Goal: Task Accomplishment & Management: Complete application form

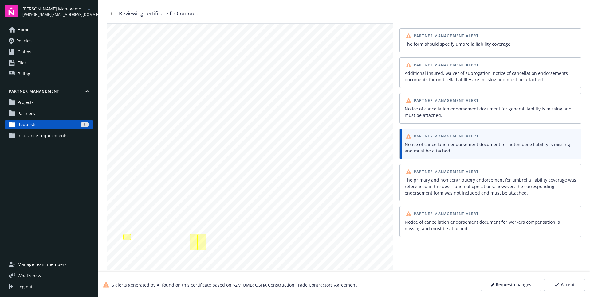
scroll to position [85, 0]
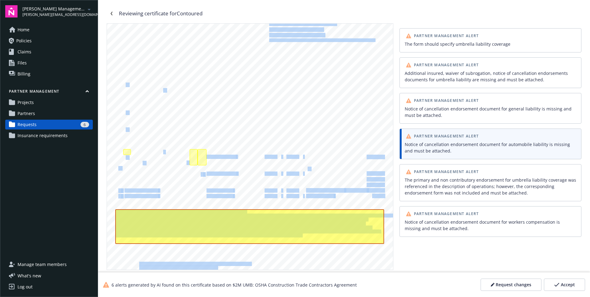
drag, startPoint x: 234, startPoint y: 158, endPoint x: 223, endPoint y: 163, distance: 12.4
click at [206, 158] on div "ANY PROPRIETOR/PARTNER/EXECUTIVE OFFICER/MEMBER EXCLUDED? INSR ADDL SUBR LTR IN…" at bounding box center [250, 124] width 286 height 370
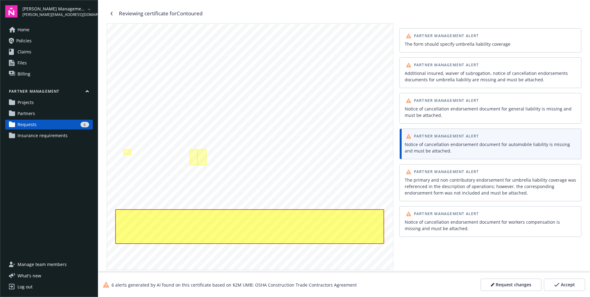
drag, startPoint x: 227, startPoint y: 165, endPoint x: 232, endPoint y: 161, distance: 6.6
click at [227, 165] on div "ANY PROPRIETOR/PARTNER/EXECUTIVE OFFICER/MEMBER EXCLUDED? INSR ADDL SUBR LTR IN…" at bounding box center [250, 124] width 286 height 370
drag, startPoint x: 234, startPoint y: 157, endPoint x: 207, endPoint y: 158, distance: 26.8
click at [206, 158] on div "ANY PROPRIETOR/PARTNER/EXECUTIVE OFFICER/MEMBER EXCLUDED? INSR ADDL SUBR LTR IN…" at bounding box center [250, 124] width 286 height 370
copy span "OH3-D371781-08"
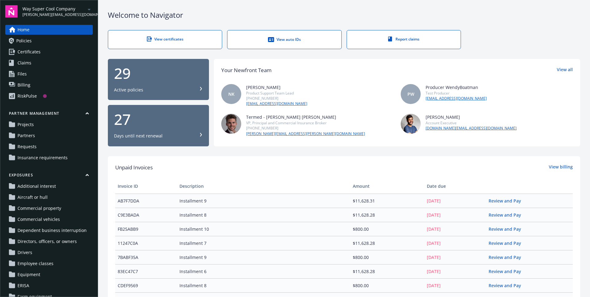
click at [36, 149] on span "Requests" at bounding box center [27, 147] width 19 height 10
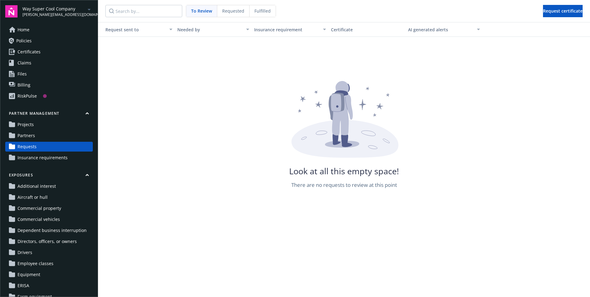
click at [226, 14] on div "Requested" at bounding box center [233, 11] width 32 height 12
click at [261, 14] on span "Fulfilled" at bounding box center [262, 11] width 16 height 6
click at [231, 11] on span "Requested" at bounding box center [233, 11] width 22 height 6
click at [204, 11] on span "To Review" at bounding box center [201, 11] width 21 height 6
click at [36, 136] on link "Partners" at bounding box center [49, 136] width 88 height 10
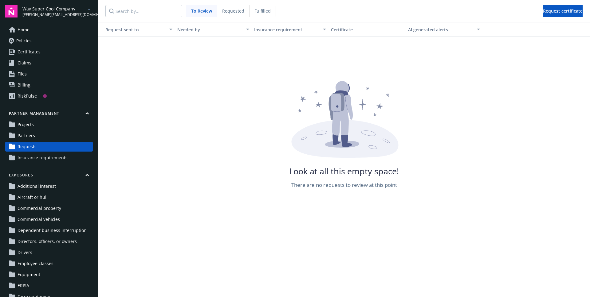
click at [79, 13] on span "[PERSON_NAME][EMAIL_ADDRESS][DOMAIN_NAME]" at bounding box center [53, 15] width 63 height 6
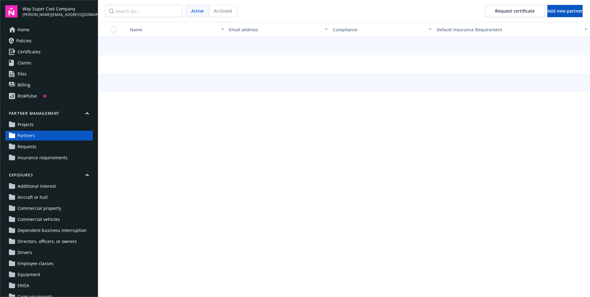
click at [79, 13] on span "[PERSON_NAME][EMAIL_ADDRESS][DOMAIN_NAME]" at bounding box center [57, 15] width 70 height 6
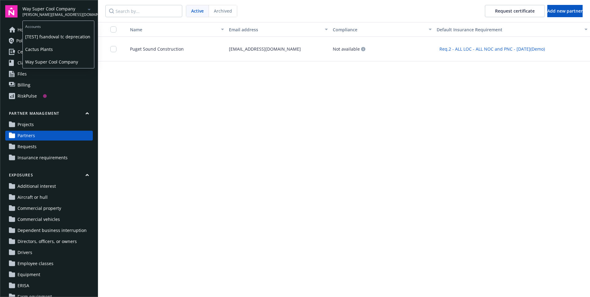
click at [53, 48] on span "Cactus Plants" at bounding box center [58, 49] width 66 height 13
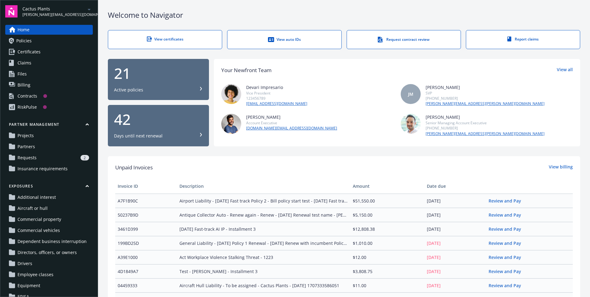
click at [39, 156] on div "2" at bounding box center [64, 158] width 50 height 6
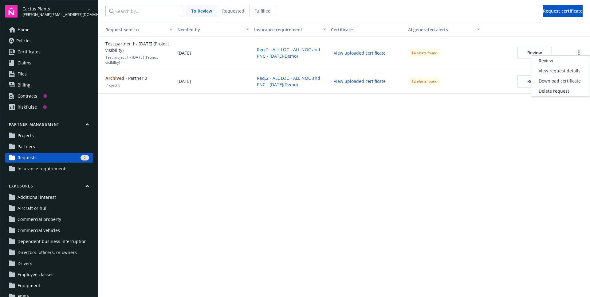
click at [577, 50] on link "more" at bounding box center [578, 52] width 7 height 7
drag, startPoint x: 469, startPoint y: 51, endPoint x: 486, endPoint y: 51, distance: 16.6
click at [469, 51] on div "14 alerts found" at bounding box center [443, 53] width 77 height 32
click at [529, 52] on button "Review" at bounding box center [534, 53] width 35 height 12
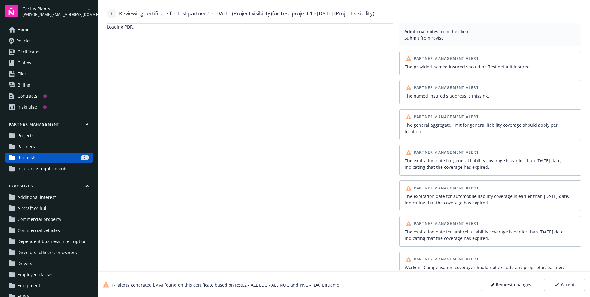
click at [113, 13] on icon "Navigate back" at bounding box center [112, 14] width 4 height 4
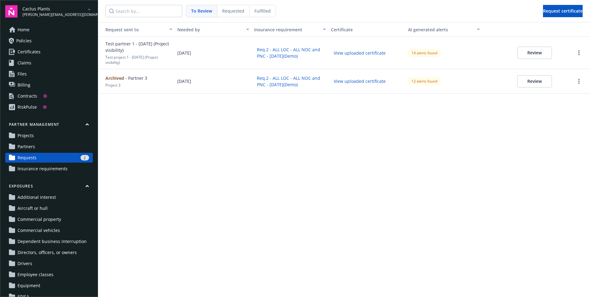
click at [363, 51] on button "View uploaded certificate" at bounding box center [359, 53] width 57 height 10
click at [542, 51] on button "Review" at bounding box center [534, 53] width 35 height 12
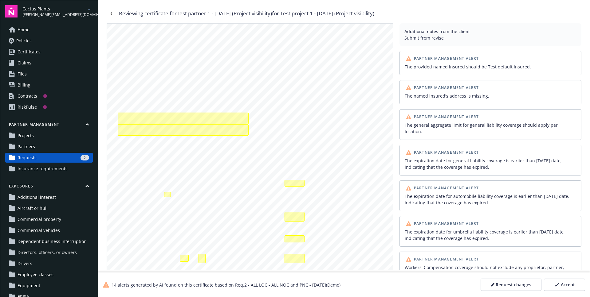
click at [515, 287] on span "Request changes" at bounding box center [513, 285] width 36 height 6
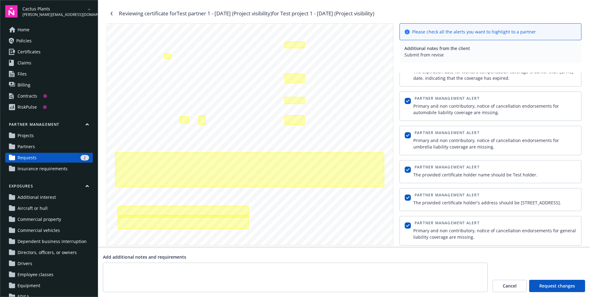
scroll to position [148, 0]
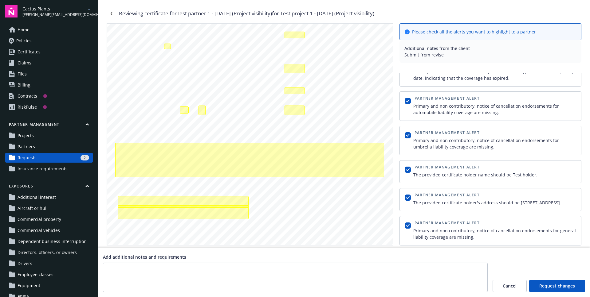
click at [47, 155] on div "2" at bounding box center [64, 158] width 50 height 6
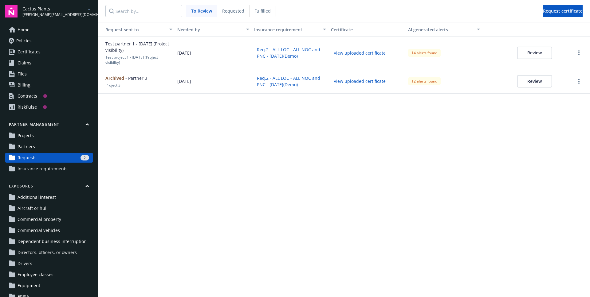
click at [132, 45] on span "Test partner 1 - July 8 (Project visibility)" at bounding box center [138, 47] width 67 height 13
click at [543, 17] on button "Request certificate" at bounding box center [563, 11] width 40 height 12
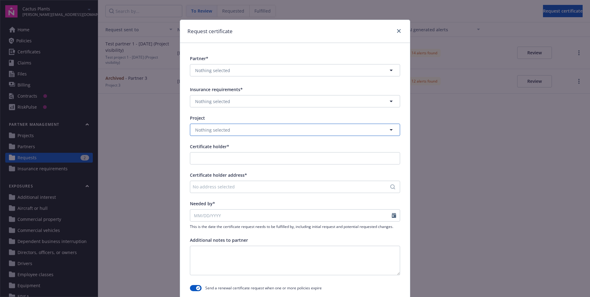
click at [218, 131] on span "Nothing selected" at bounding box center [212, 130] width 35 height 6
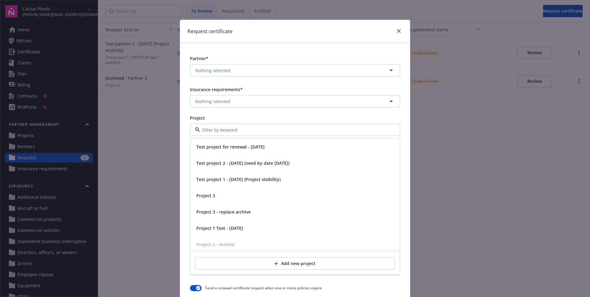
click at [136, 167] on div "Request certificate Partner* Nothing selected Insurance requirements* Nothing s…" at bounding box center [295, 148] width 590 height 297
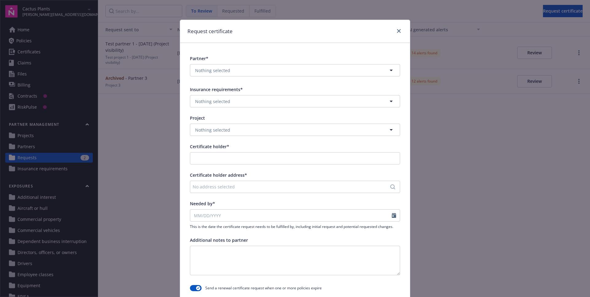
click at [396, 27] on div at bounding box center [398, 31] width 10 height 8
click at [396, 30] on link "close" at bounding box center [398, 30] width 7 height 7
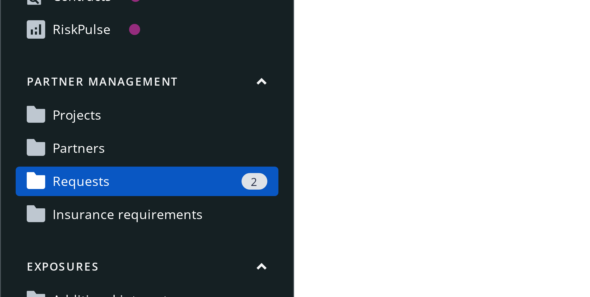
click at [20, 146] on span "Partners" at bounding box center [27, 147] width 18 height 10
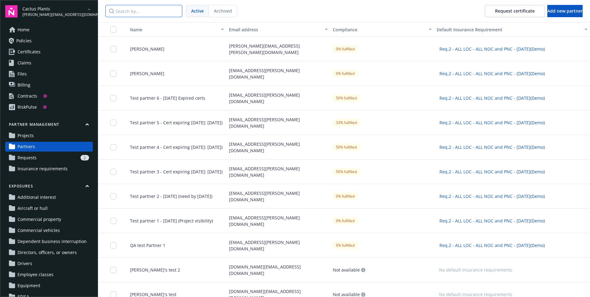
click at [155, 14] on input "Search by..." at bounding box center [143, 11] width 77 height 12
click at [552, 13] on span "Add new partner" at bounding box center [564, 11] width 35 height 6
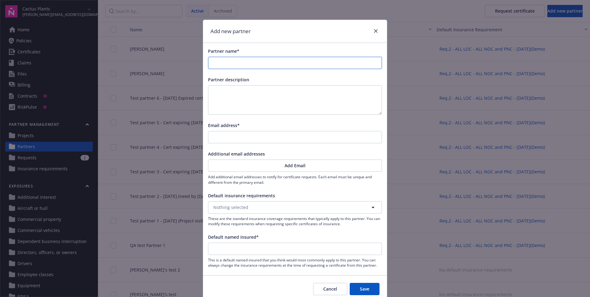
click at [227, 64] on input "Partner name*" at bounding box center [294, 63] width 173 height 12
type input "F"
type input "Fr"
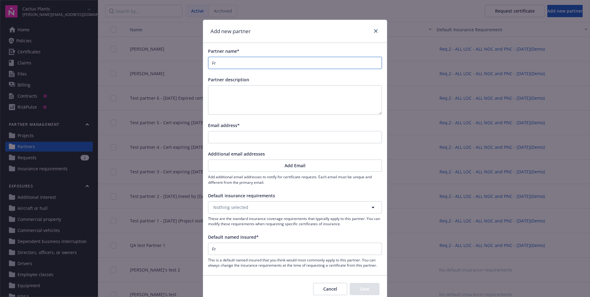
type input "Fra"
type input "Fran"
type input "Franc"
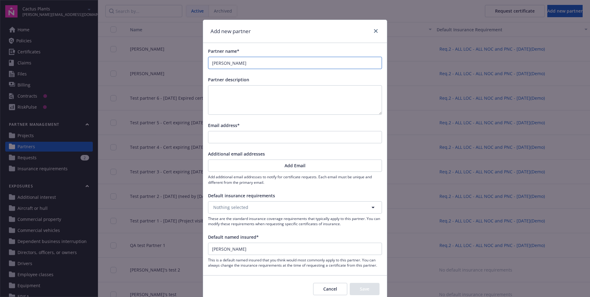
type input "Franc"
type input "Franci"
type input "Francis"
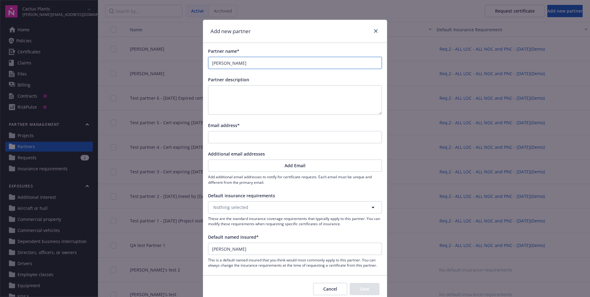
type input "Francisc"
type input "Francisco"
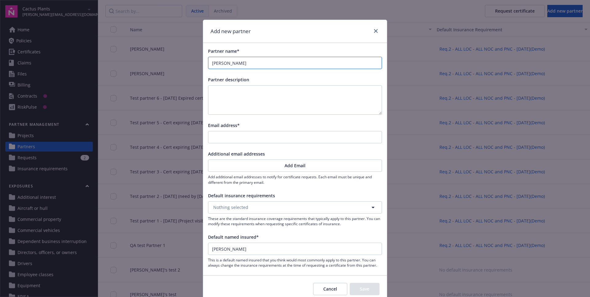
type input "Francisco"
type input "Francisco S"
type input "Francisco Sa"
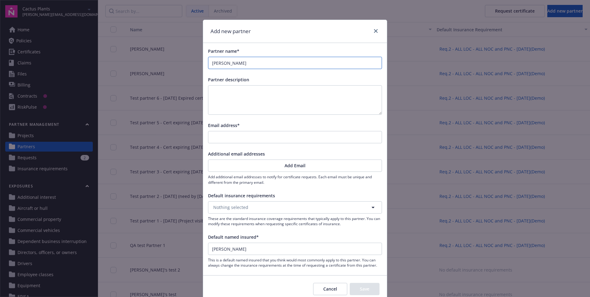
type input "Francisco San"
type input "Francisco Sand"
type input "Francisco Sando"
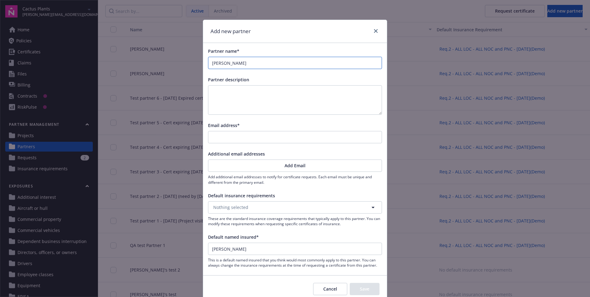
type input "Francisco Sando"
type input "Francisco Sandov"
type input "Francisco Sandova"
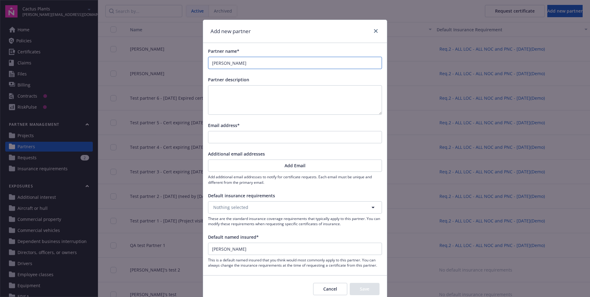
type input "Francisco Sandoval"
click at [221, 138] on input "Email address*" at bounding box center [294, 137] width 173 height 12
click at [262, 139] on input "[PERSON_NAME][EMAIL_ADDRESS][DOMAIN_NAME]" at bounding box center [294, 137] width 173 height 12
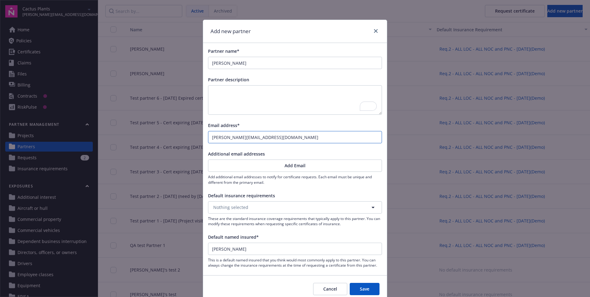
click at [262, 139] on input "[PERSON_NAME][EMAIL_ADDRESS][DOMAIN_NAME]" at bounding box center [294, 137] width 173 height 12
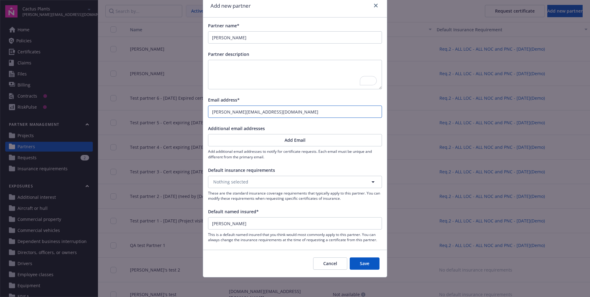
type input "francisco.sandoval@hey.com"
click at [238, 180] on span "Nothing selected" at bounding box center [230, 182] width 35 height 6
click at [251, 200] on strong "Req.2 - ALL LOC - ALL NOC and PNC - Apr 29(Demo)" at bounding box center [268, 200] width 107 height 6
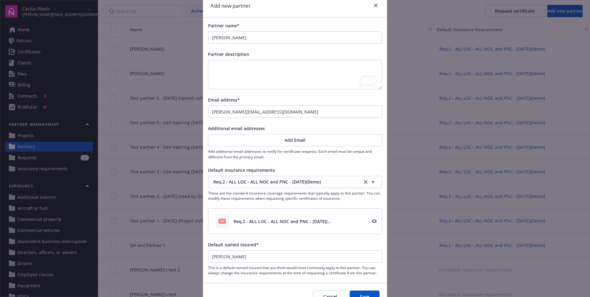
scroll to position [59, 0]
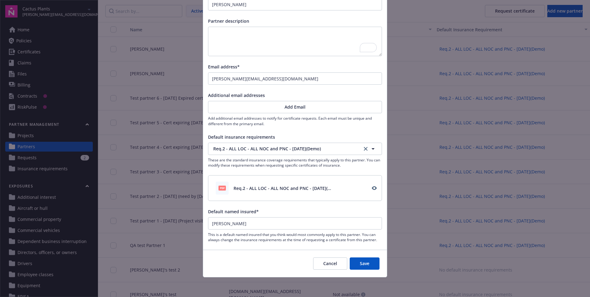
click at [358, 262] on button "Save" at bounding box center [365, 264] width 30 height 12
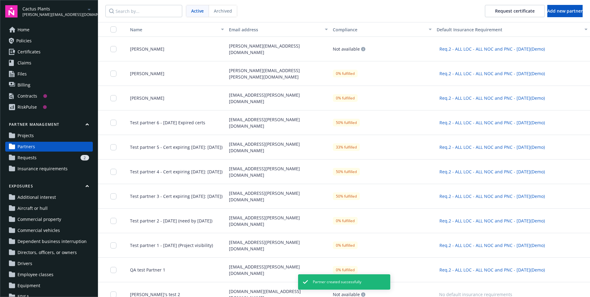
click at [40, 155] on div "2" at bounding box center [64, 158] width 50 height 6
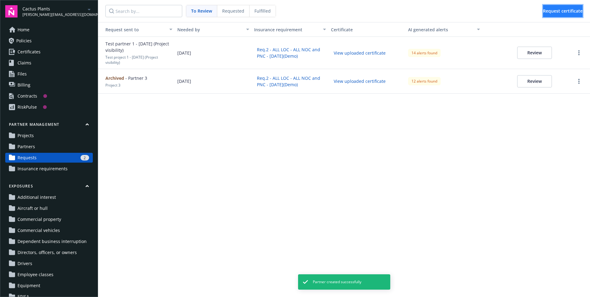
click at [553, 14] on button "Request certificate" at bounding box center [563, 11] width 40 height 12
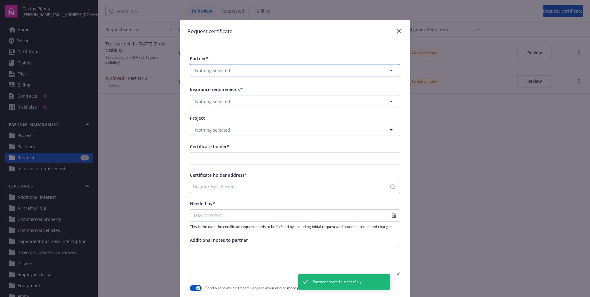
click at [212, 73] on span "Nothing selected" at bounding box center [212, 70] width 35 height 6
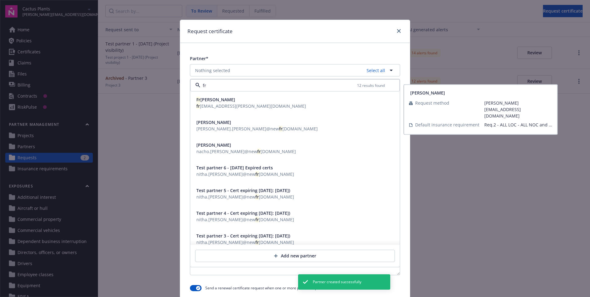
click at [225, 101] on span "Fr ancisco Sandoval" at bounding box center [215, 100] width 39 height 6
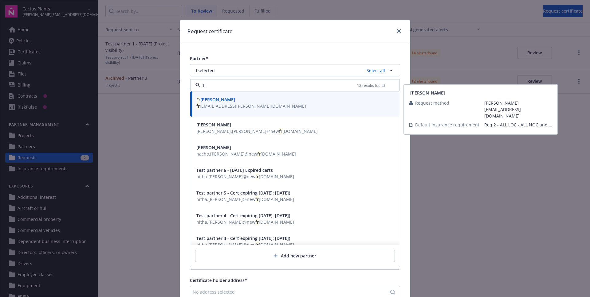
click at [229, 102] on span "Fr ancisco Sandoval" at bounding box center [215, 100] width 39 height 6
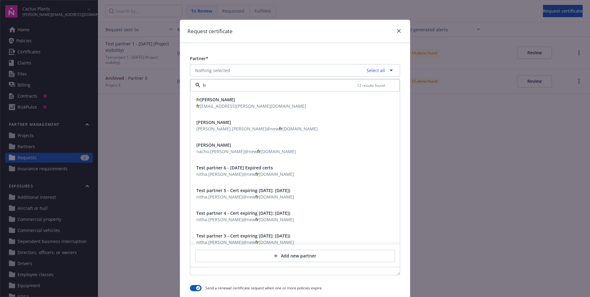
type input "fr"
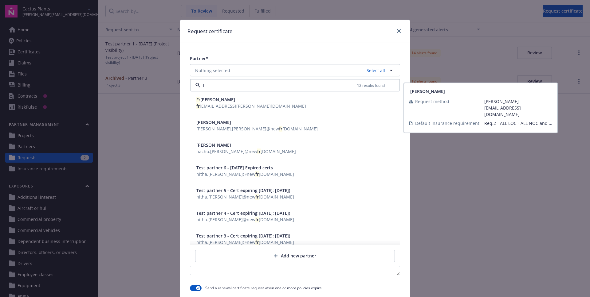
click at [147, 116] on div "Request certificate Partner* Nothing selected Select all fr 12 results found Fr…" at bounding box center [295, 148] width 590 height 297
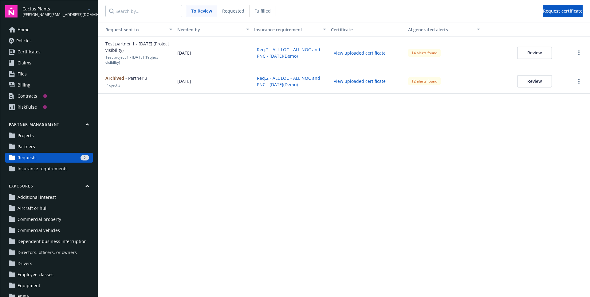
click at [34, 146] on span "Partners" at bounding box center [27, 147] width 18 height 10
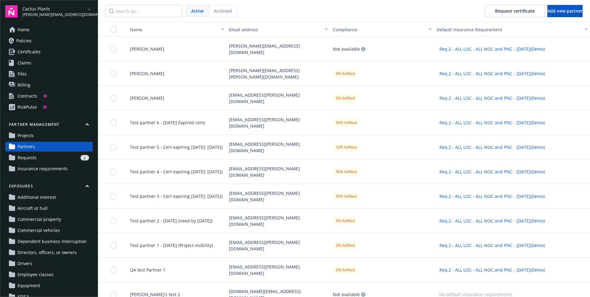
click at [147, 48] on span "Francisco Sandoval" at bounding box center [144, 49] width 39 height 6
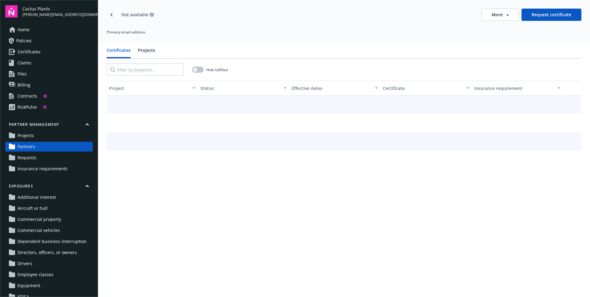
click at [205, 52] on div "Certificates Projects" at bounding box center [344, 53] width 475 height 12
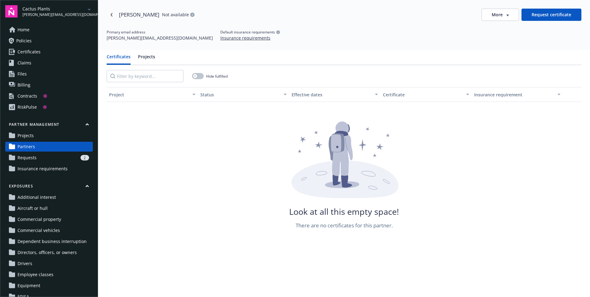
click at [509, 17] on div "More" at bounding box center [499, 15] width 17 height 6
click at [500, 28] on div "Edit partner" at bounding box center [500, 27] width 49 height 10
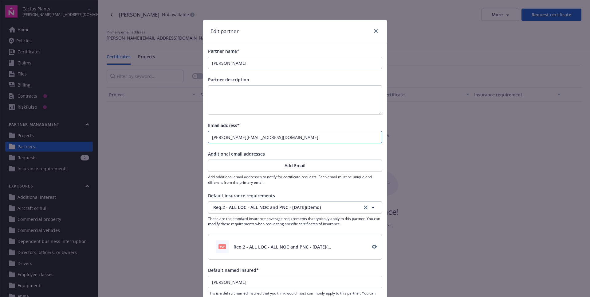
click at [257, 138] on input "francisco.sandoval@hey.com" at bounding box center [294, 137] width 173 height 12
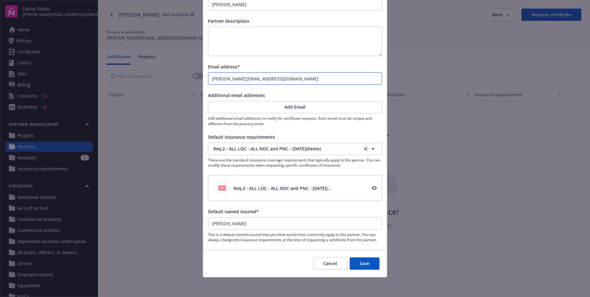
type input "[PERSON_NAME][EMAIL_ADDRESS][DOMAIN_NAME]"
click at [359, 263] on button "Save" at bounding box center [365, 264] width 30 height 12
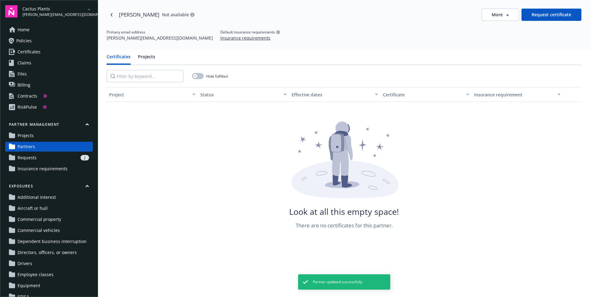
click at [33, 157] on span "Requests" at bounding box center [27, 158] width 19 height 10
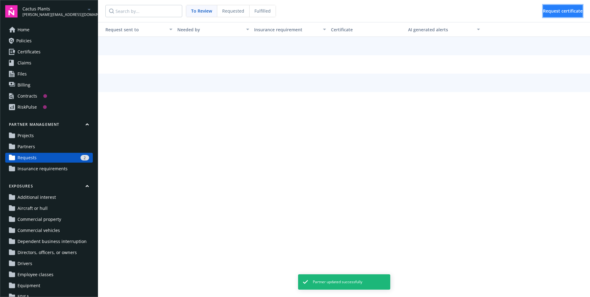
click at [562, 12] on span "Request certificate" at bounding box center [563, 11] width 40 height 6
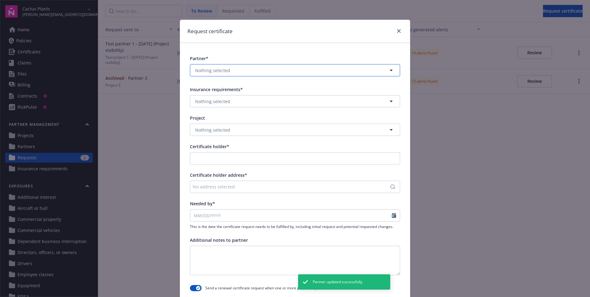
click at [256, 71] on button "Nothing selected" at bounding box center [295, 70] width 210 height 12
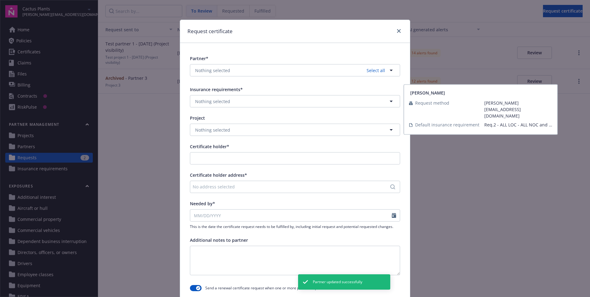
click at [219, 102] on span "Fra ncisco Sandoval" at bounding box center [224, 100] width 56 height 6
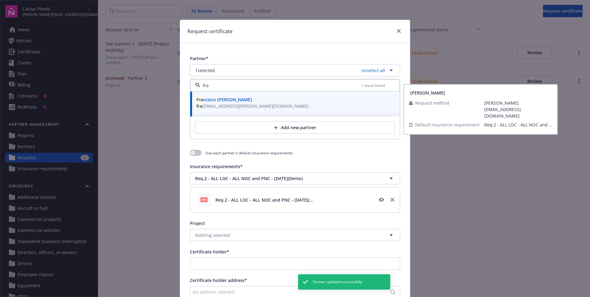
click at [235, 102] on span "Fra ncisco Sandoval" at bounding box center [224, 100] width 56 height 6
drag, startPoint x: 235, startPoint y: 102, endPoint x: 240, endPoint y: 87, distance: 15.2
click at [234, 102] on span "Fra ncisco Sandoval" at bounding box center [224, 100] width 56 height 6
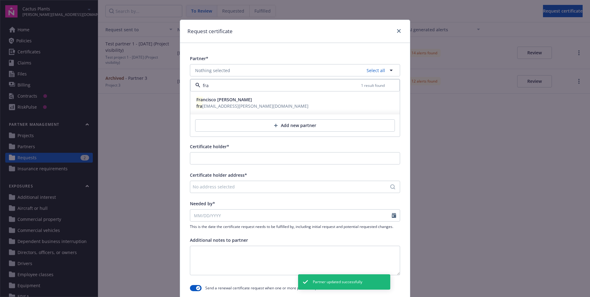
type input "fra"
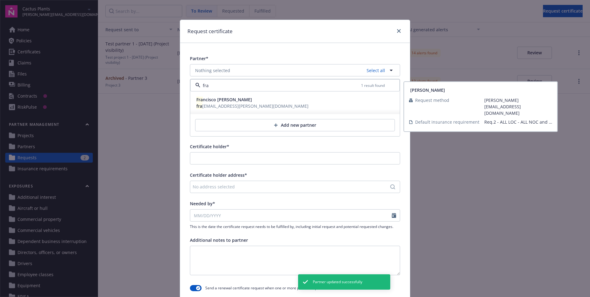
click at [266, 46] on div "Partner* Nothing selected Select all fra 1 result found Fra ncisco Sandoval fra…" at bounding box center [295, 174] width 230 height 263
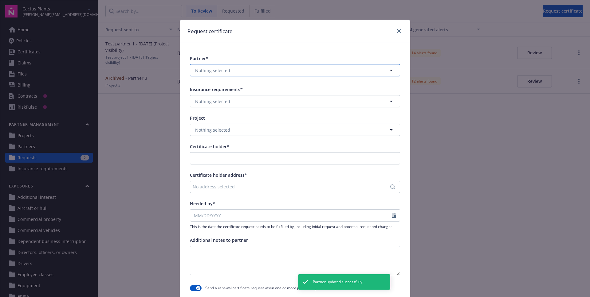
drag, startPoint x: 230, startPoint y: 70, endPoint x: 228, endPoint y: 75, distance: 5.6
click at [230, 70] on button "Nothing selected" at bounding box center [295, 70] width 210 height 12
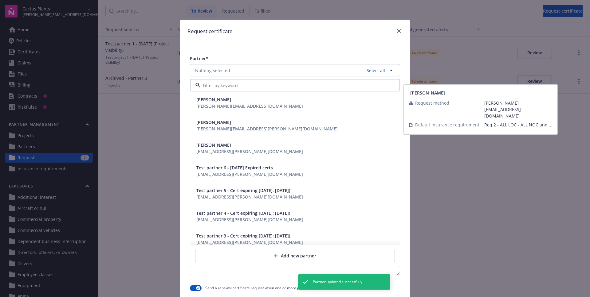
drag, startPoint x: 213, startPoint y: 101, endPoint x: 245, endPoint y: 62, distance: 50.6
click at [213, 100] on span "Francisco Sandoval" at bounding box center [213, 99] width 35 height 6
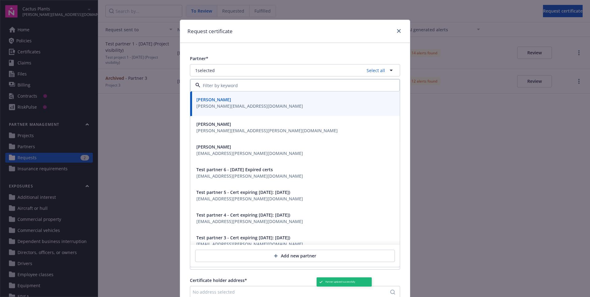
click at [259, 47] on div "Partner* 1 selected Select all Francisco Sandoval francisco.sandoval@newfront.c…" at bounding box center [295, 227] width 230 height 368
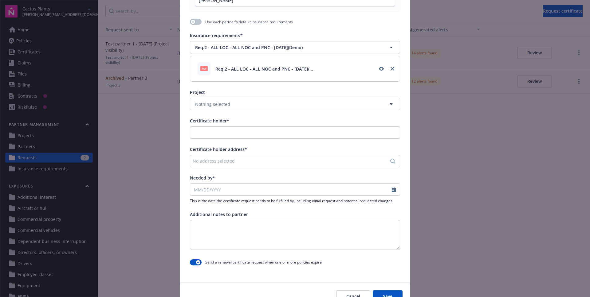
scroll to position [140, 0]
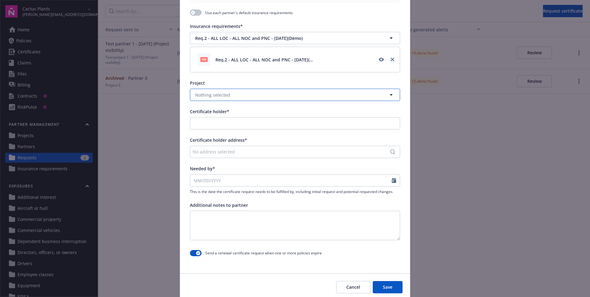
click at [225, 95] on span "Nothing selected" at bounding box center [212, 95] width 35 height 6
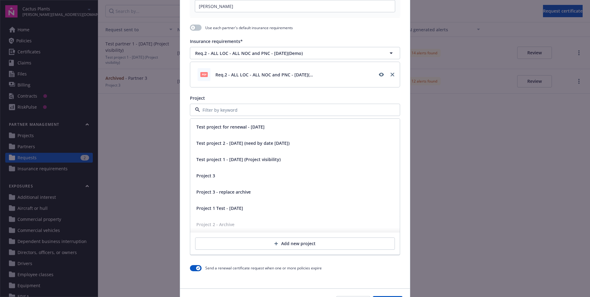
scroll to position [164, 0]
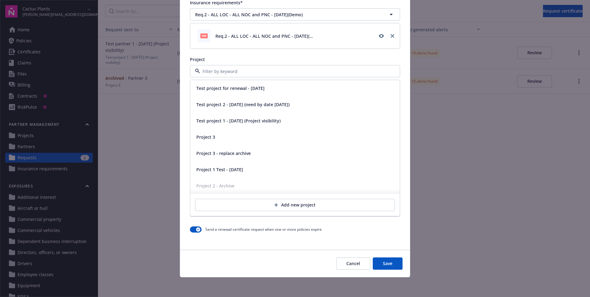
click at [283, 207] on button "Add new project" at bounding box center [295, 205] width 200 height 12
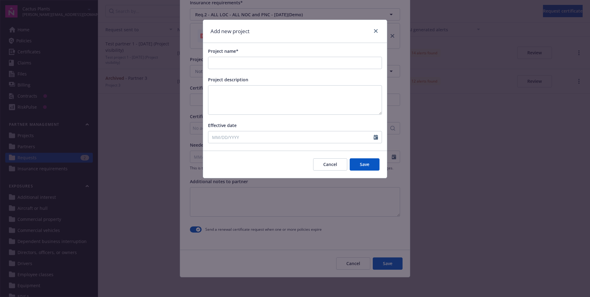
click at [235, 69] on div "Project name* Project description Effective date" at bounding box center [295, 95] width 184 height 105
click at [242, 64] on input "Project name*" at bounding box center [294, 63] width 173 height 12
type input "fsandoval project tests"
click at [232, 135] on input "Effective date" at bounding box center [290, 137] width 165 height 12
select select "9"
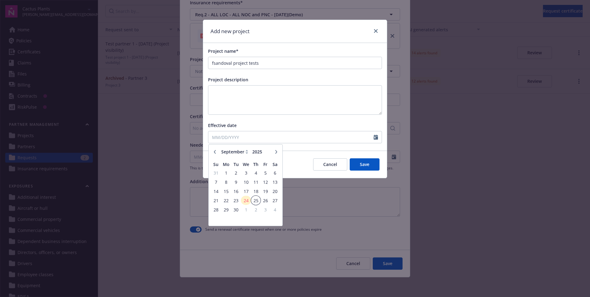
click at [253, 201] on span "25" at bounding box center [256, 201] width 8 height 8
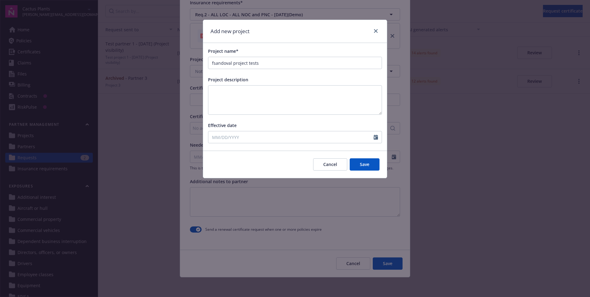
type input "09/25/2025"
click at [366, 164] on button "Save" at bounding box center [365, 164] width 30 height 12
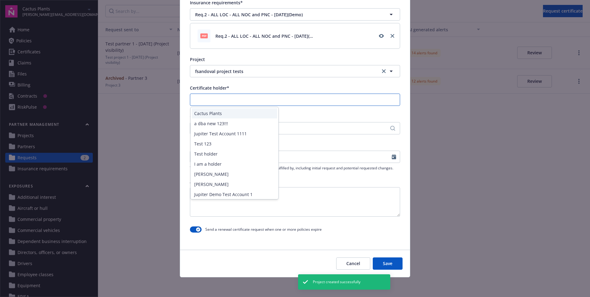
click at [238, 102] on input "Certificate holder*" at bounding box center [294, 100] width 209 height 12
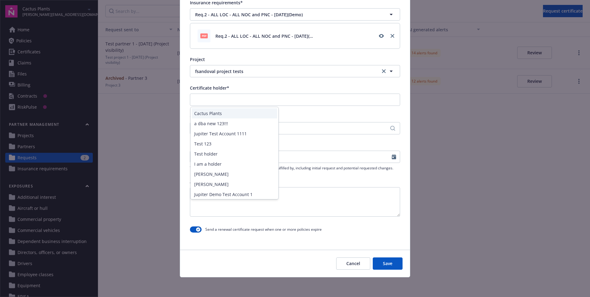
click at [221, 115] on div "Cactus Plants" at bounding box center [234, 113] width 85 height 10
type input "Cactus Plants"
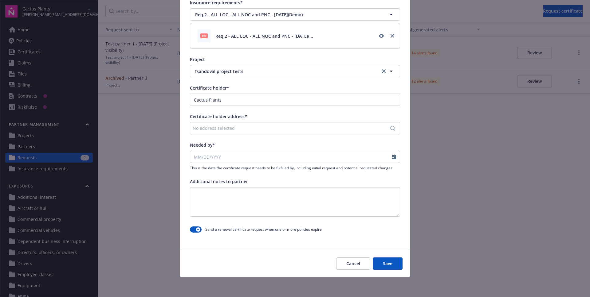
click at [225, 129] on div "No address selected" at bounding box center [292, 128] width 198 height 6
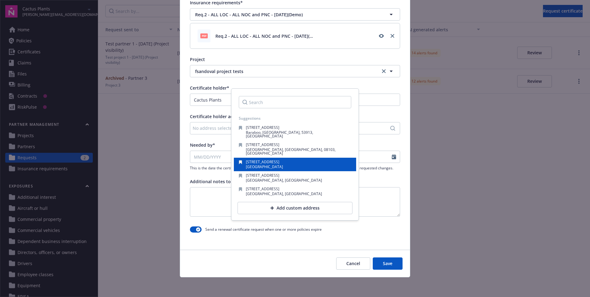
click at [266, 159] on span "1354 N Devonshire Rd" at bounding box center [262, 161] width 33 height 5
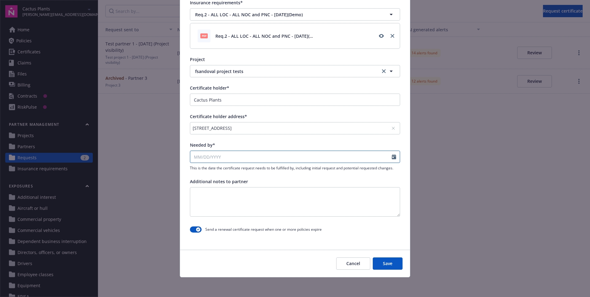
click at [263, 158] on input "Needed by*" at bounding box center [290, 157] width 201 height 12
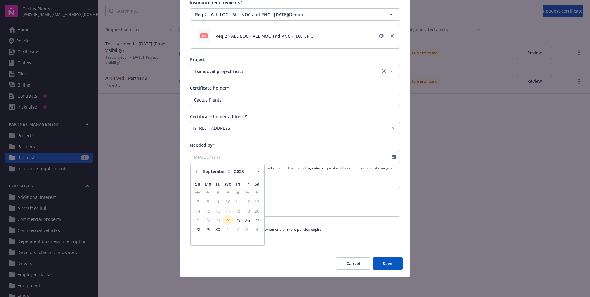
click at [258, 177] on div "January February March April May June July August September October November De…" at bounding box center [227, 173] width 69 height 12
click at [258, 173] on button "button" at bounding box center [257, 171] width 7 height 7
click at [258, 173] on icon "button" at bounding box center [258, 172] width 4 height 4
select select "12"
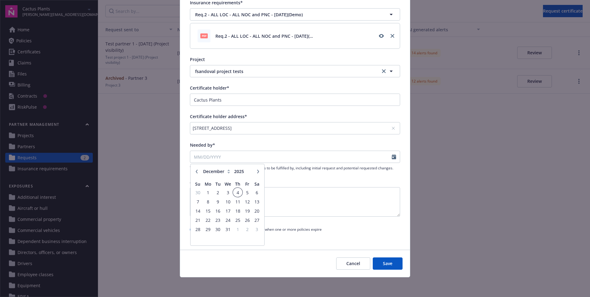
click at [238, 194] on span "4" at bounding box center [237, 193] width 8 height 8
type input "12/04/2025"
click at [243, 227] on span "Send a renewal certificate request when one or more policies expire" at bounding box center [263, 229] width 116 height 5
drag, startPoint x: 197, startPoint y: 229, endPoint x: 203, endPoint y: 229, distance: 5.3
click at [197, 229] on icon "button" at bounding box center [198, 230] width 2 height 2
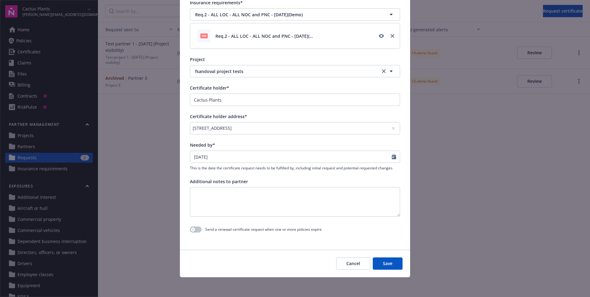
click at [390, 261] on button "Save" at bounding box center [388, 264] width 30 height 12
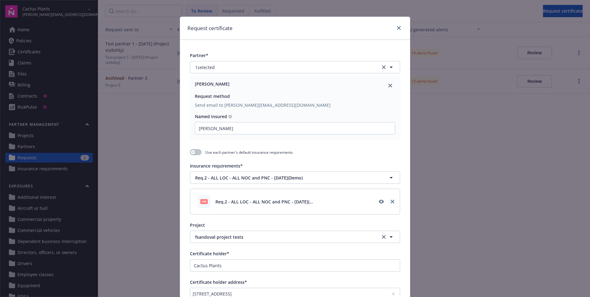
scroll to position [0, 0]
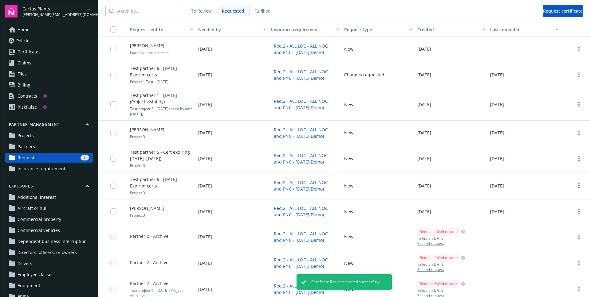
scroll to position [2, 0]
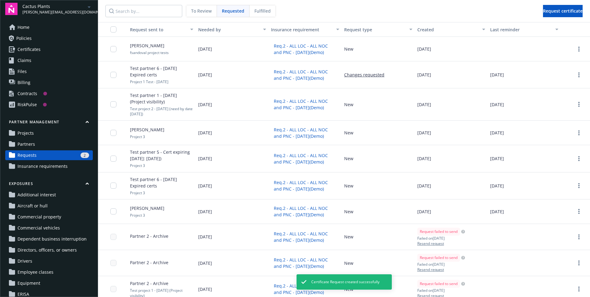
click at [64, 159] on link "Requests 2" at bounding box center [49, 155] width 88 height 10
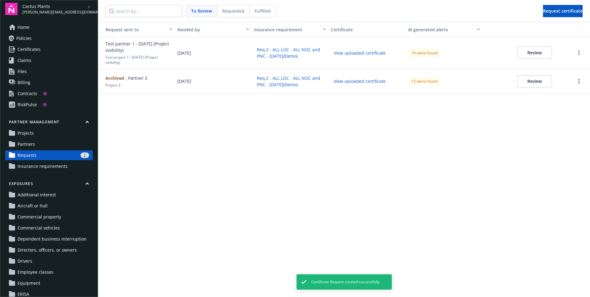
click at [62, 155] on div "2" at bounding box center [64, 156] width 50 height 6
click at [231, 14] on span "Requested" at bounding box center [233, 11] width 22 height 6
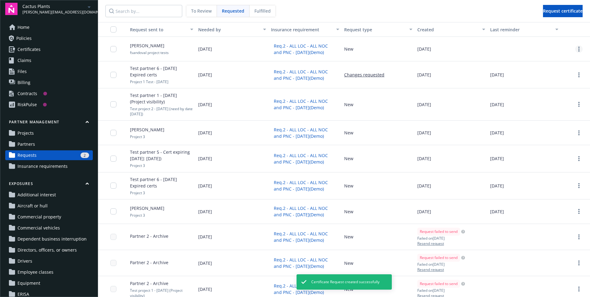
click at [577, 49] on link "more" at bounding box center [578, 48] width 7 height 7
click at [547, 82] on span "Upload certificate in Partner View" at bounding box center [540, 79] width 69 height 6
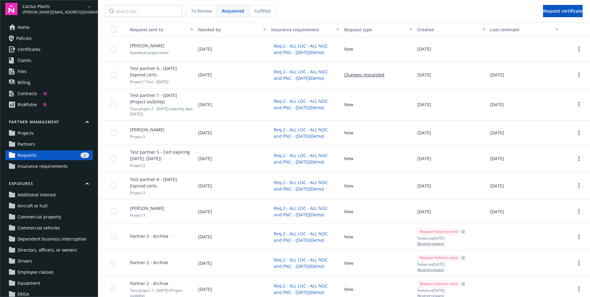
click at [210, 5] on div "To Review" at bounding box center [201, 11] width 31 height 12
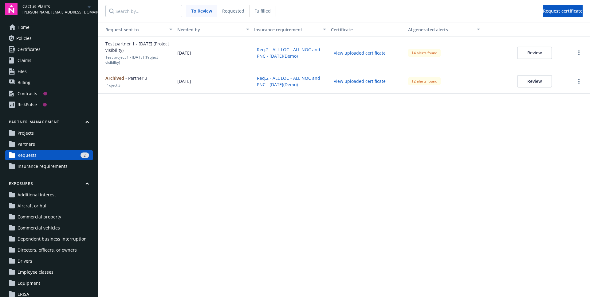
drag, startPoint x: 202, startPoint y: 106, endPoint x: 197, endPoint y: 108, distance: 4.9
click at [202, 106] on div "Request sent to Needed by Insurance requirement Certificate AI generated alerts…" at bounding box center [344, 159] width 492 height 275
click at [64, 157] on div "2" at bounding box center [64, 156] width 50 height 6
click at [273, 157] on div "Request sent to Needed by Insurance requirement Certificate AI generated alerts…" at bounding box center [344, 159] width 492 height 275
click at [227, 8] on span "Requested" at bounding box center [233, 11] width 22 height 6
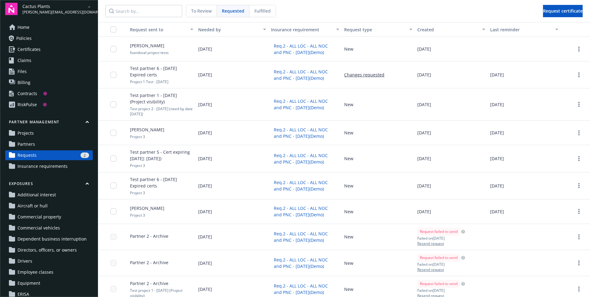
click at [139, 48] on span "Francisco Sandoval" at bounding box center [147, 45] width 34 height 6
